Goal: Connect with others: Connect with others

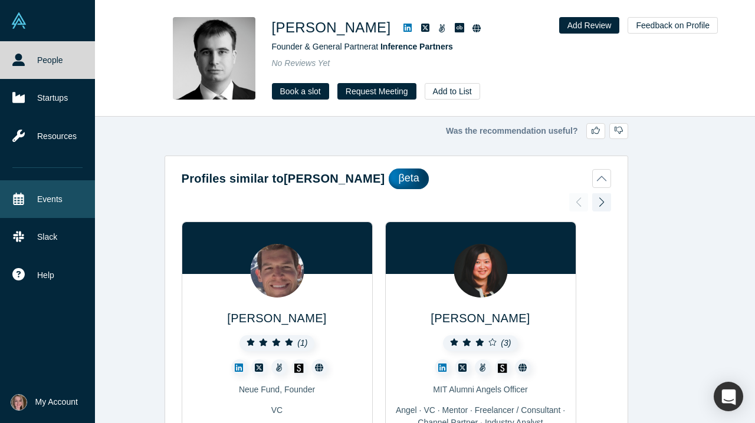
scroll to position [1898, 0]
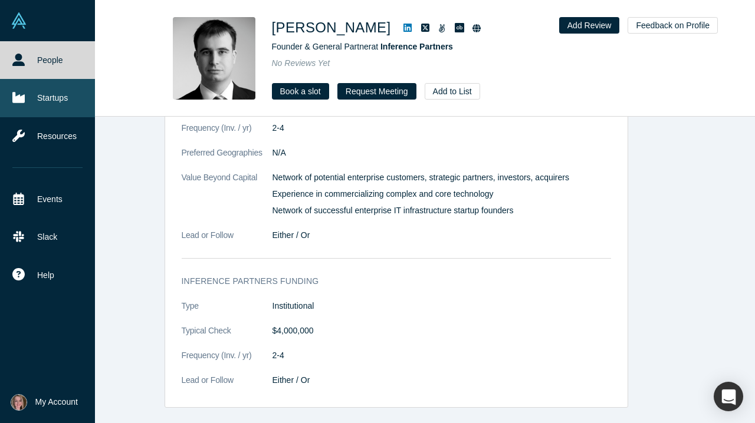
click at [56, 104] on link "Startups" at bounding box center [47, 98] width 95 height 38
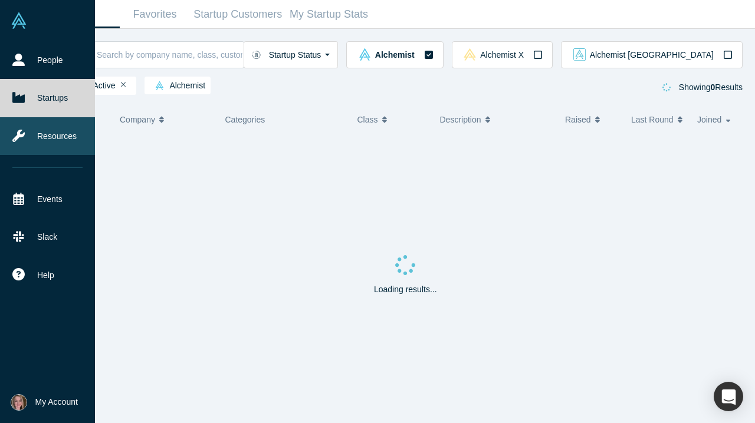
click at [56, 139] on link "Resources" at bounding box center [47, 136] width 95 height 38
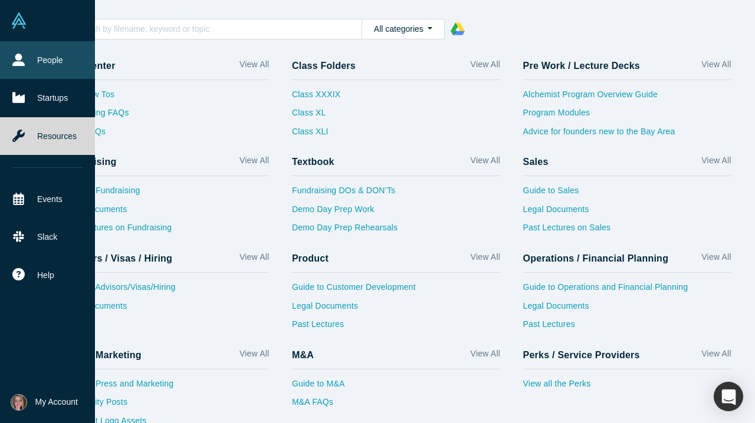
click at [31, 65] on link "People" at bounding box center [47, 60] width 95 height 38
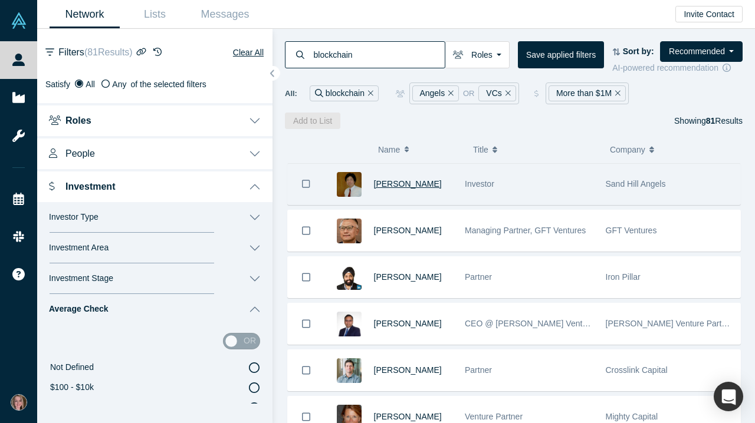
click at [403, 188] on span "[PERSON_NAME]" at bounding box center [408, 183] width 68 height 9
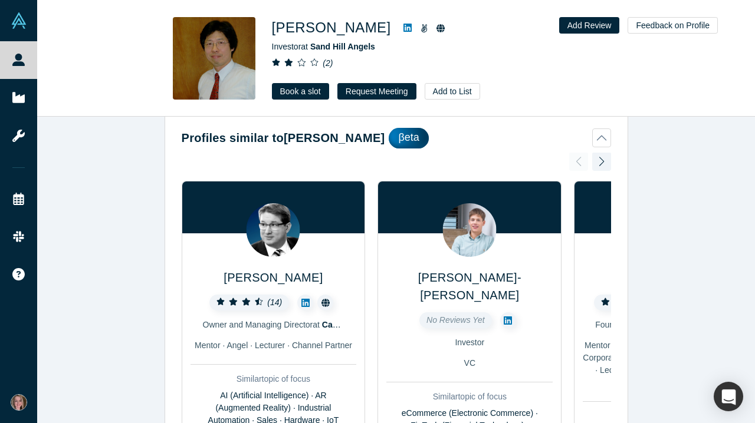
scroll to position [51, 0]
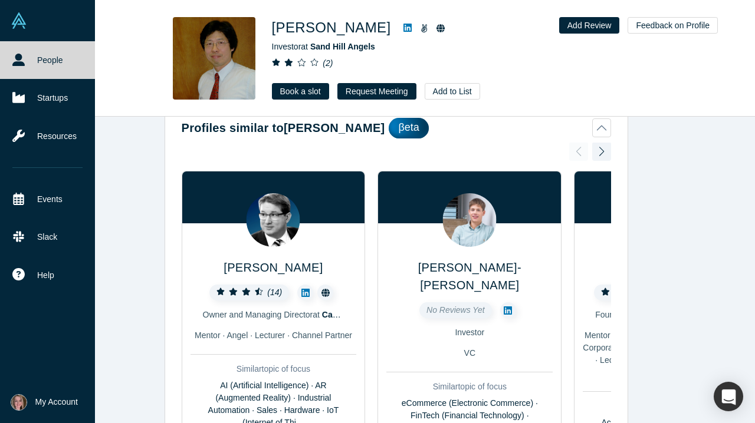
click at [15, 58] on icon at bounding box center [18, 60] width 12 height 12
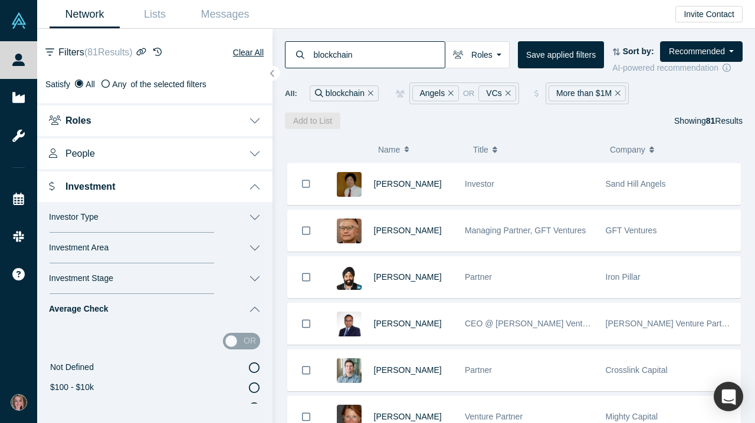
scroll to position [1, 0]
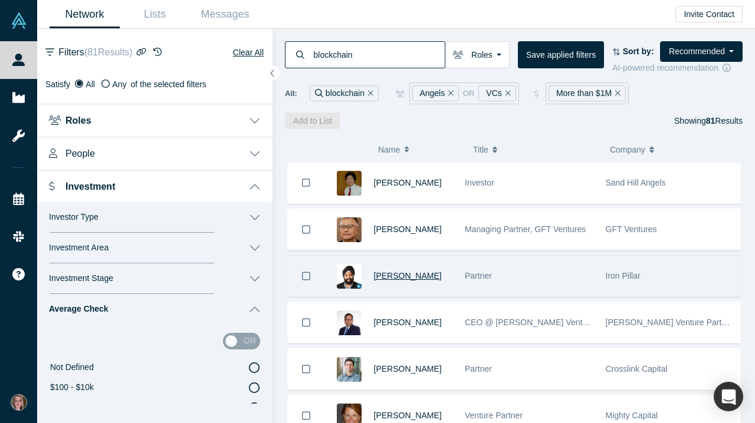
click at [401, 278] on span "[PERSON_NAME]" at bounding box center [408, 275] width 68 height 9
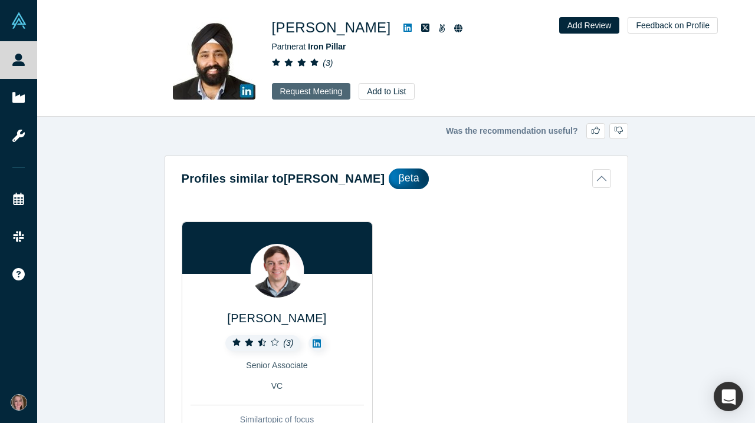
click at [328, 93] on button "Request Meeting" at bounding box center [311, 91] width 79 height 17
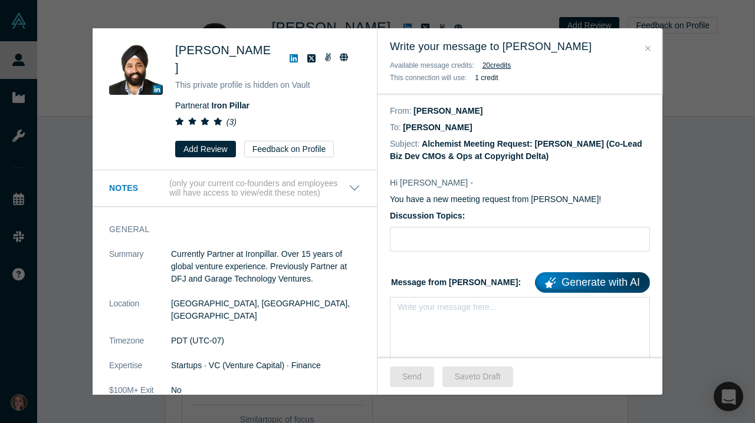
click at [648, 50] on icon "Close" at bounding box center [647, 48] width 5 height 8
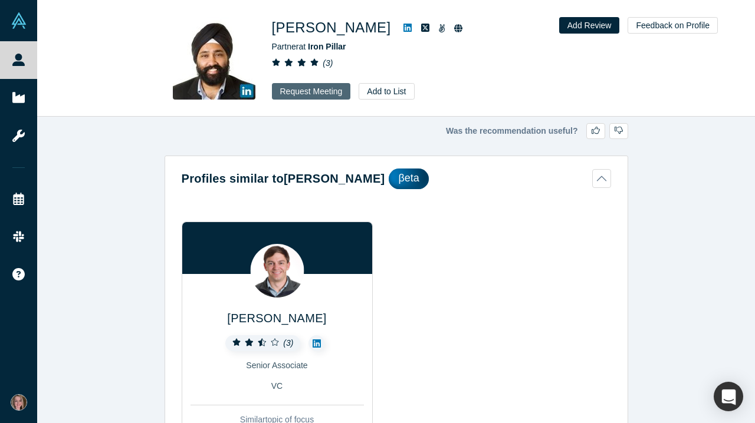
click at [319, 96] on button "Request Meeting" at bounding box center [311, 91] width 79 height 17
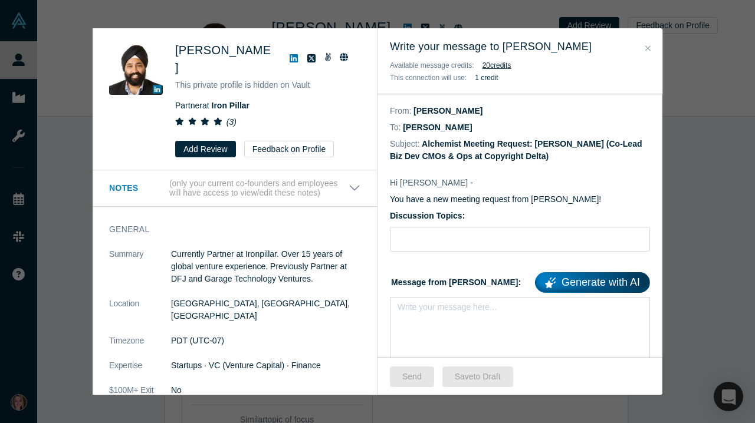
click at [648, 45] on icon "Close" at bounding box center [647, 48] width 5 height 8
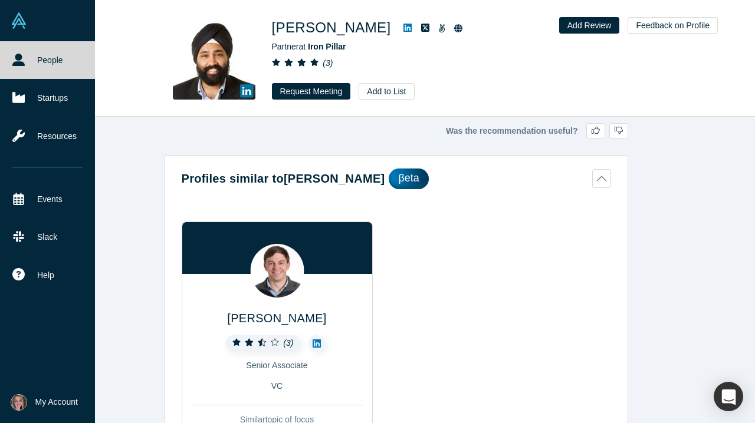
click at [51, 57] on link "People" at bounding box center [47, 60] width 95 height 38
